Goal: Find specific page/section: Find specific page/section

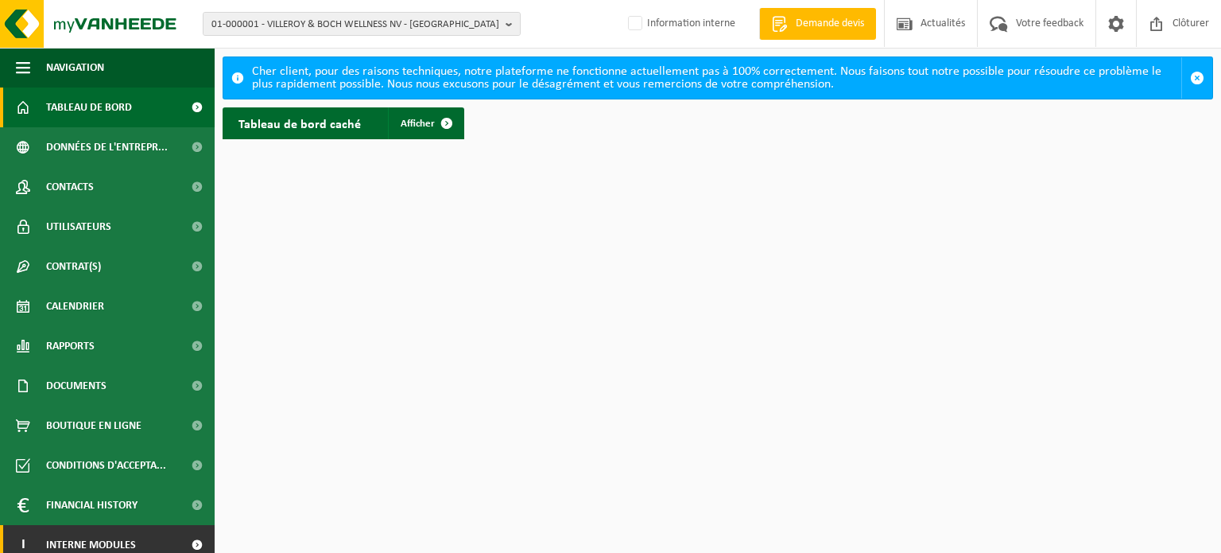
click at [188, 546] on span at bounding box center [197, 545] width 36 height 40
click at [180, 543] on span at bounding box center [197, 545] width 36 height 40
click at [184, 538] on span at bounding box center [197, 545] width 36 height 40
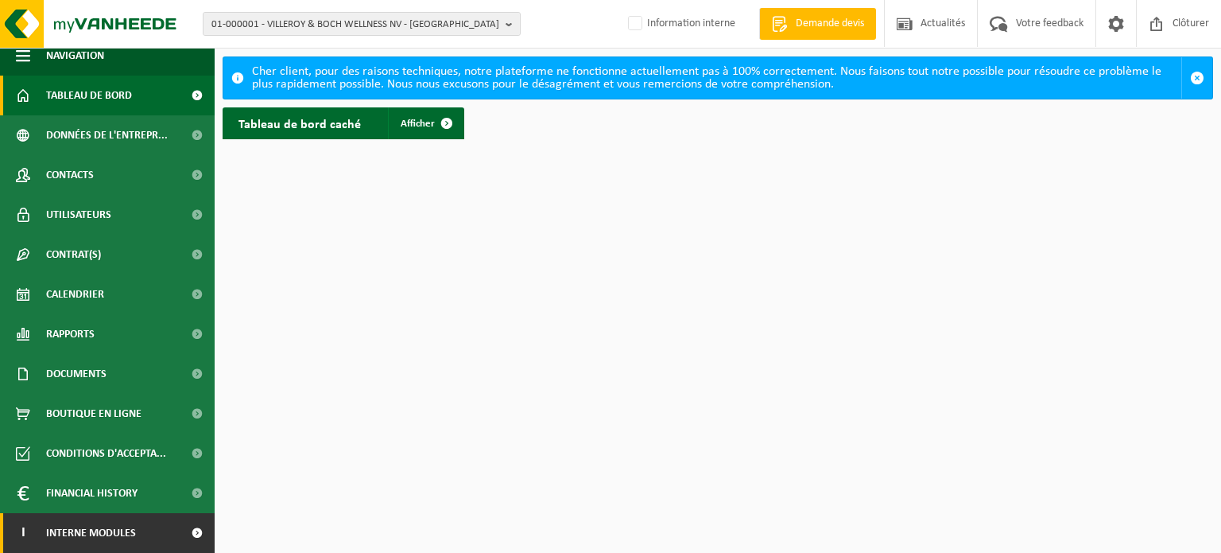
click at [184, 523] on span at bounding box center [197, 533] width 36 height 40
click at [184, 530] on span at bounding box center [197, 533] width 36 height 40
click at [114, 530] on span "Interne modules" at bounding box center [91, 533] width 90 height 40
click at [114, 529] on span "Interne modules" at bounding box center [91, 533] width 90 height 40
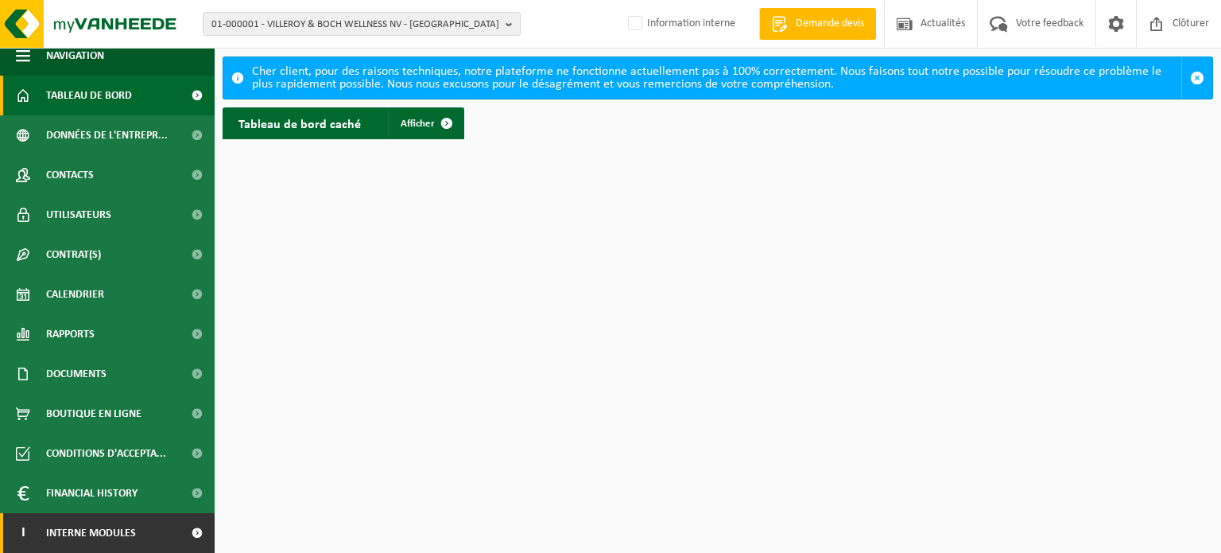
click at [114, 529] on span "Interne modules" at bounding box center [91, 533] width 90 height 40
click at [115, 529] on span "Interne modules" at bounding box center [91, 533] width 90 height 40
click at [116, 527] on span "Interne modules" at bounding box center [91, 533] width 90 height 40
click at [117, 527] on span "Interne modules" at bounding box center [91, 533] width 90 height 40
